Goal: Task Accomplishment & Management: Use online tool/utility

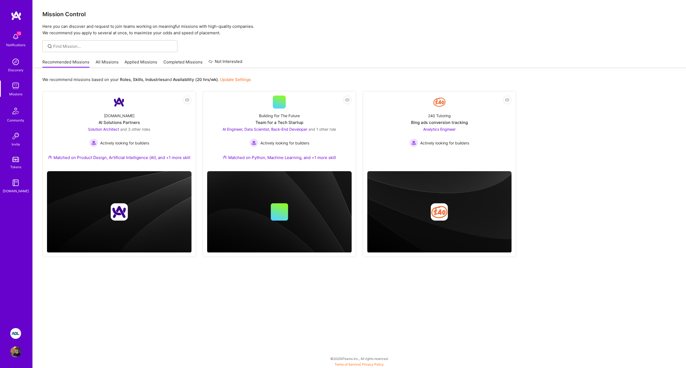
click at [11, 337] on link "ADL: Technology Modernization Sprint 1" at bounding box center [16, 333] width 14 height 11
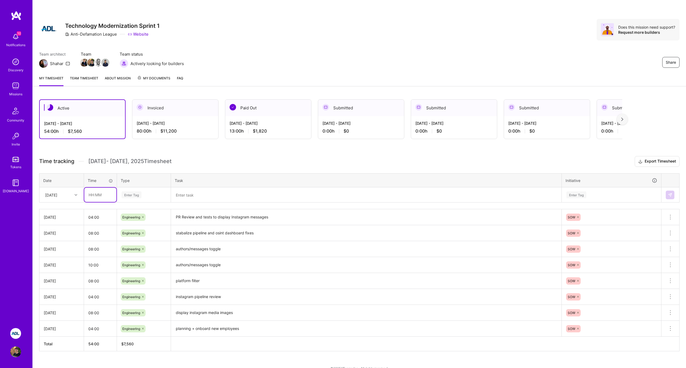
click at [102, 195] on input "text" at bounding box center [100, 195] width 32 height 14
click at [133, 195] on div "Enter Tag" at bounding box center [132, 195] width 20 height 8
click at [139, 253] on span "Engineering" at bounding box center [131, 250] width 23 height 7
click at [197, 193] on textarea at bounding box center [365, 195] width 389 height 14
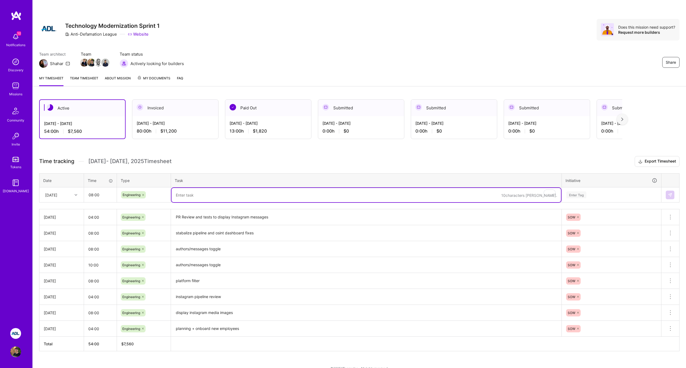
click at [103, 202] on td "08:00" at bounding box center [100, 194] width 33 height 15
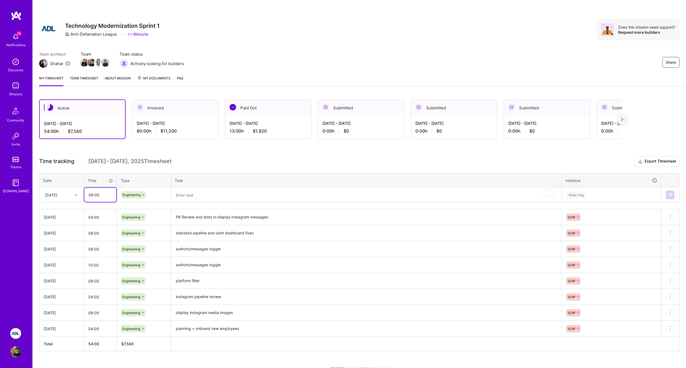
click at [101, 198] on input "08:00" at bounding box center [100, 195] width 32 height 14
drag, startPoint x: 93, startPoint y: 196, endPoint x: 84, endPoint y: 196, distance: 8.6
click at [84, 196] on input "08:00" at bounding box center [100, 195] width 32 height 14
type input "06:00"
click at [194, 193] on textarea "To enrich screen reader interactions, please activate Accessibility in Grammarl…" at bounding box center [365, 195] width 389 height 14
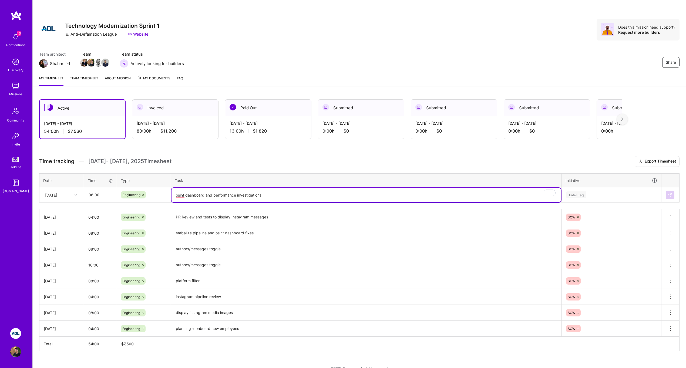
type textarea "osint dashboard and performance investigations"
click at [613, 197] on div "Enter Tag" at bounding box center [611, 194] width 91 height 7
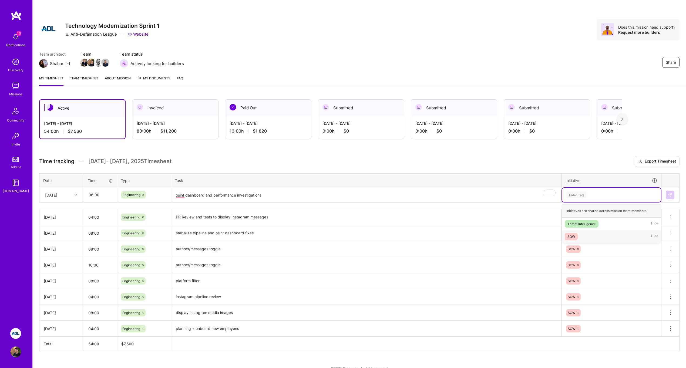
click at [583, 239] on div "SOW Hide" at bounding box center [611, 236] width 99 height 13
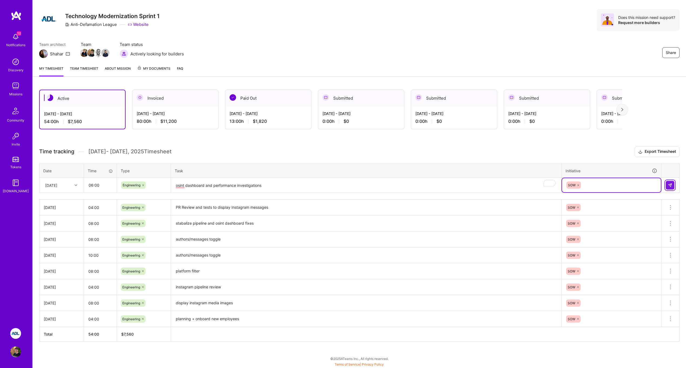
click at [669, 186] on img at bounding box center [670, 185] width 4 height 4
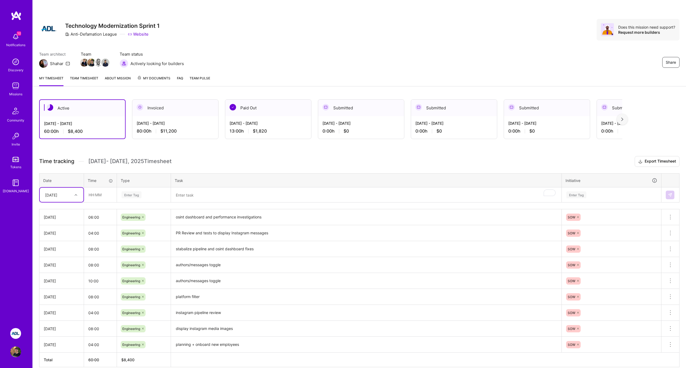
scroll to position [26, 0]
